Goal: Information Seeking & Learning: Learn about a topic

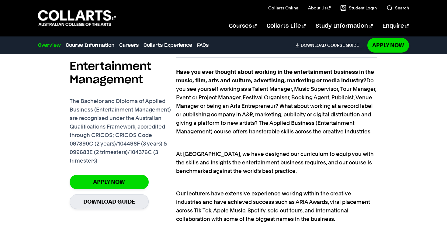
scroll to position [412, 0]
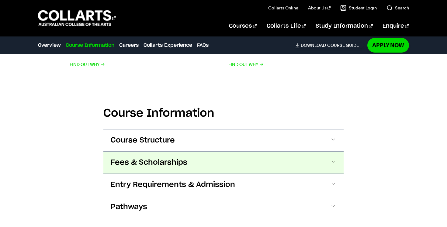
click at [166, 165] on span "Fees & Scholarships" at bounding box center [149, 163] width 77 height 10
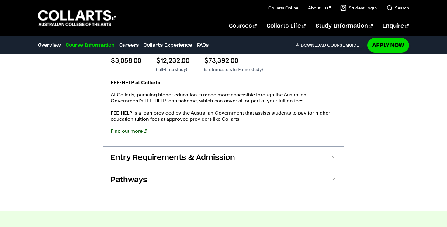
scroll to position [1117, 0]
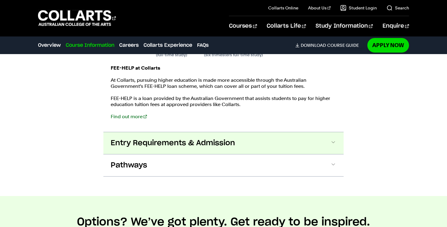
click at [136, 146] on span "Entry Requirements & Admission" at bounding box center [173, 144] width 125 height 10
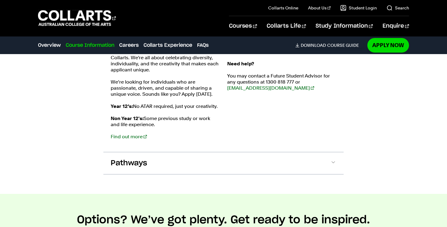
scroll to position [1253, 0]
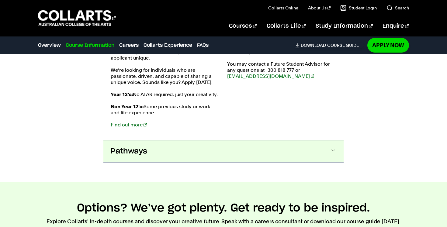
click at [135, 153] on span "Pathways" at bounding box center [129, 152] width 37 height 10
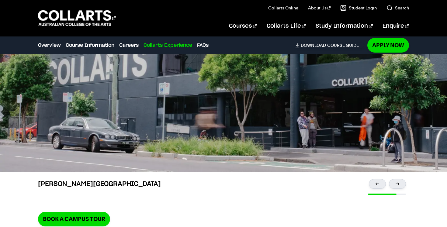
scroll to position [2040, 0]
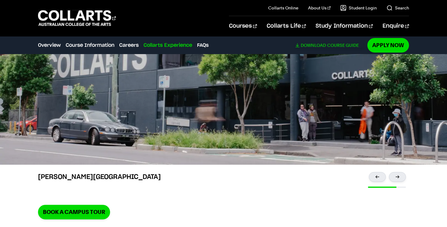
click at [313, 46] on span "Download" at bounding box center [313, 45] width 25 height 5
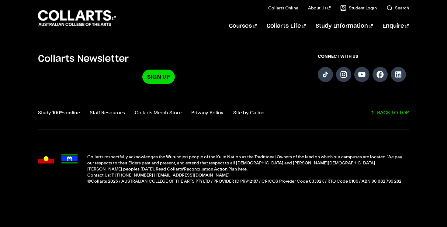
scroll to position [609, 0]
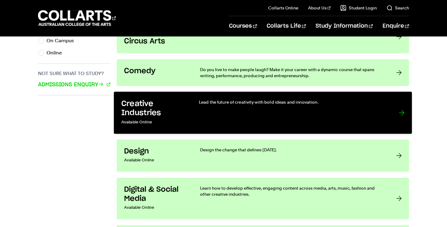
scroll to position [443, 0]
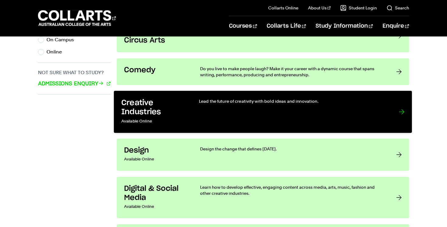
click at [212, 125] on div "Lead the future of creativity with bold ideas and innovation." at bounding box center [293, 111] width 188 height 27
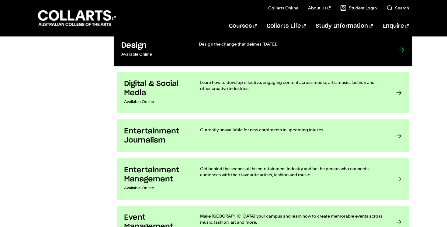
scroll to position [575, 0]
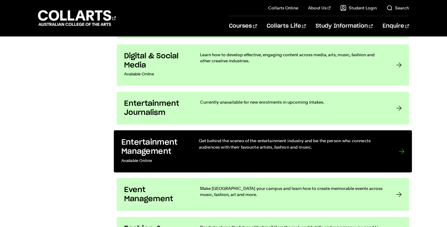
click at [182, 153] on h3 "Entertainment Management" at bounding box center [153, 147] width 65 height 19
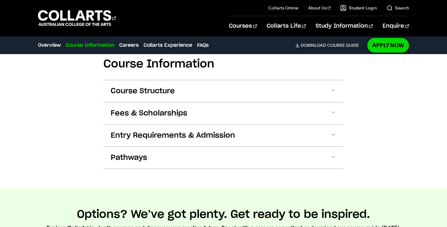
scroll to position [393, 0]
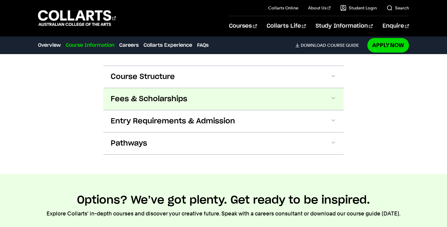
click at [181, 100] on span "Fees & Scholarships" at bounding box center [149, 99] width 77 height 10
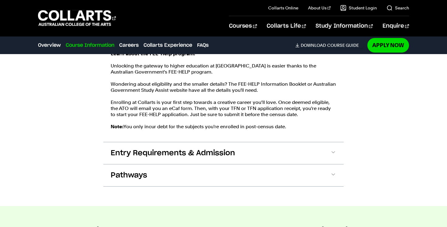
scroll to position [518, 0]
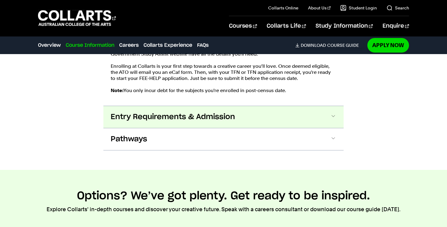
click at [172, 117] on span "Entry Requirements & Admission" at bounding box center [173, 117] width 125 height 10
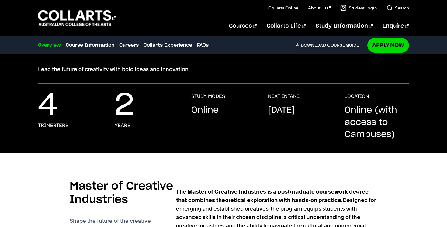
scroll to position [65, 0]
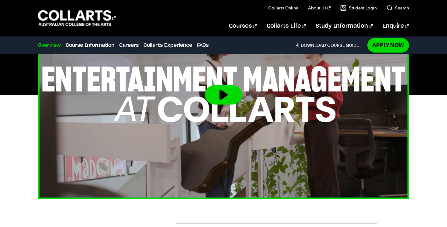
scroll to position [246, 0]
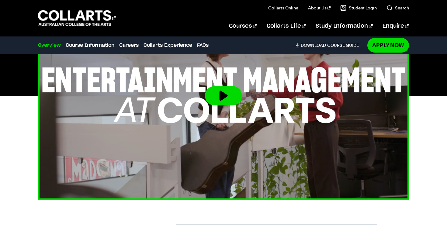
click at [234, 95] on button at bounding box center [223, 95] width 37 height 19
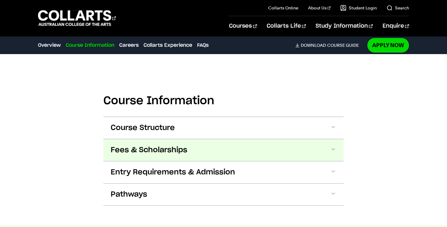
click at [241, 148] on button "Fees & Scholarships" at bounding box center [223, 150] width 240 height 22
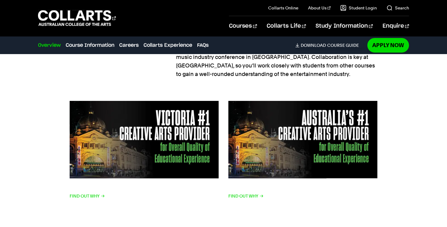
scroll to position [837, 0]
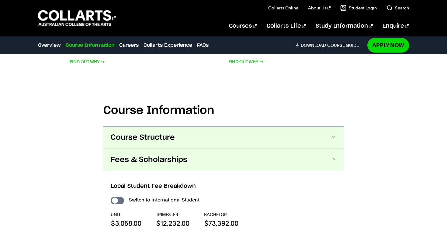
click at [260, 141] on button "Course Structure" at bounding box center [223, 138] width 240 height 22
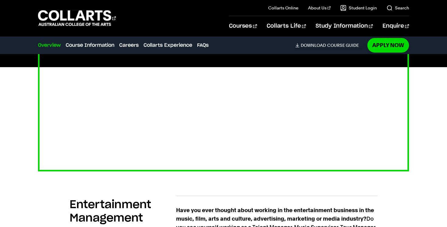
scroll to position [287, 0]
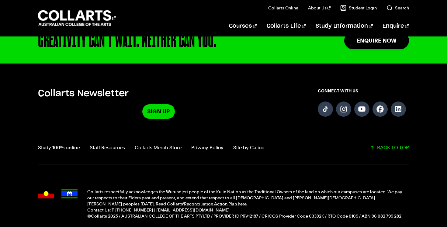
scroll to position [1548, 0]
